Goal: Task Accomplishment & Management: Complete application form

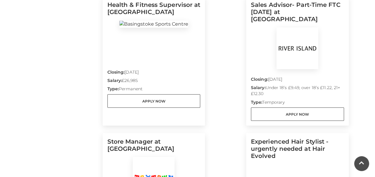
scroll to position [436, 0]
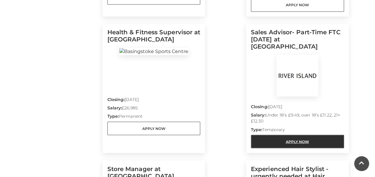
click at [325, 135] on link "Apply Now" at bounding box center [297, 141] width 93 height 13
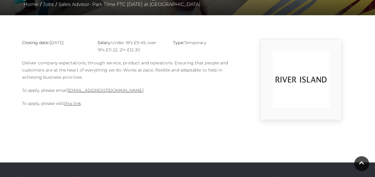
scroll to position [128, 0]
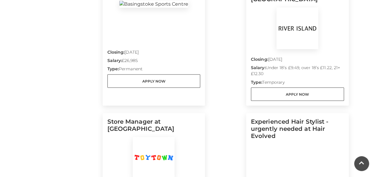
scroll to position [533, 0]
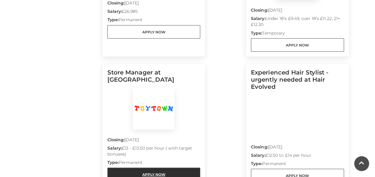
click at [165, 168] on link "Apply Now" at bounding box center [153, 174] width 93 height 13
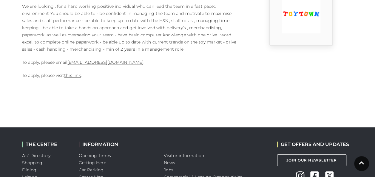
scroll to position [179, 0]
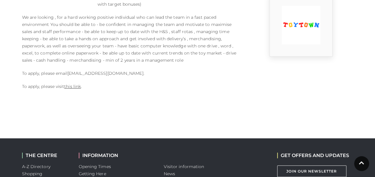
click at [98, 72] on link "[EMAIL_ADDRESS][DOMAIN_NAME]" at bounding box center [105, 73] width 76 height 5
click at [101, 112] on body "Skip to Navigation Skip to Content Toggle navigation .st5{fill:none;stroke:#FFF…" at bounding box center [187, 47] width 375 height 452
drag, startPoint x: 67, startPoint y: 72, endPoint x: 118, endPoint y: 77, distance: 51.0
click at [118, 77] on div "Closing date: [DATE] Salary: £13 - £13.50 per hour ( with target bonuses) Type:…" at bounding box center [131, 44] width 227 height 103
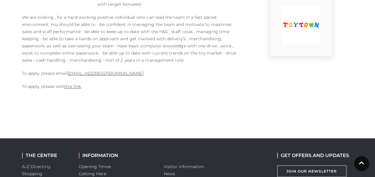
click at [106, 90] on div "Closing date: [DATE] Salary: £13 - £13.50 per hour ( with target bonuses) Type:…" at bounding box center [131, 44] width 227 height 103
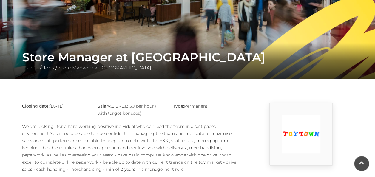
scroll to position [40, 0]
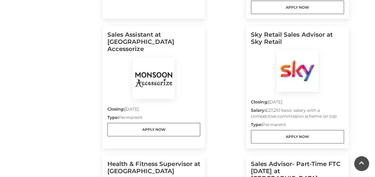
scroll to position [289, 0]
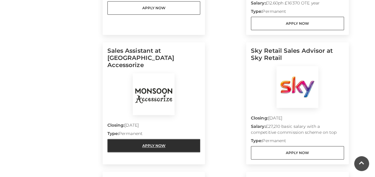
click at [185, 139] on link "Apply Now" at bounding box center [153, 145] width 93 height 13
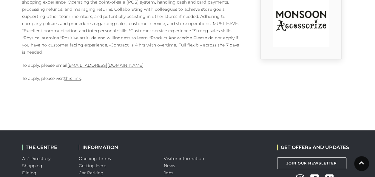
scroll to position [204, 0]
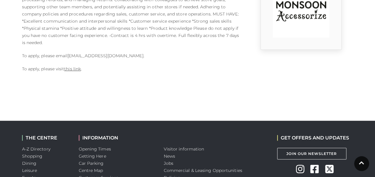
click at [100, 55] on link "[EMAIL_ADDRESS][DOMAIN_NAME]" at bounding box center [105, 55] width 76 height 5
click at [120, 55] on link "[EMAIL_ADDRESS][DOMAIN_NAME]" at bounding box center [105, 55] width 76 height 5
click at [97, 55] on link "[EMAIL_ADDRESS][DOMAIN_NAME]" at bounding box center [105, 55] width 76 height 5
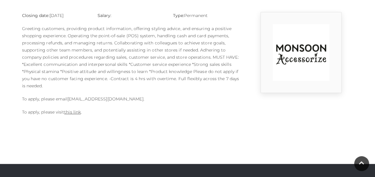
scroll to position [146, 0]
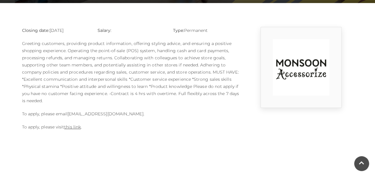
click at [87, 114] on link "[EMAIL_ADDRESS][DOMAIN_NAME]" at bounding box center [105, 113] width 76 height 5
